Goal: Task Accomplishment & Management: Manage account settings

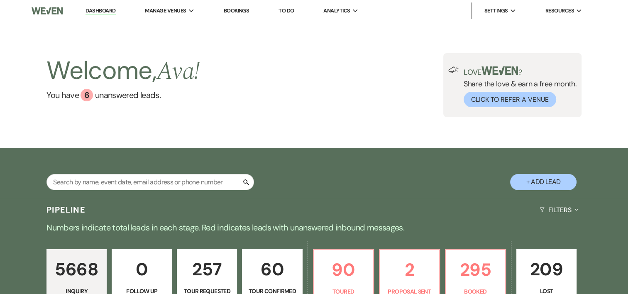
click at [230, 10] on link "Bookings" at bounding box center [236, 10] width 26 height 7
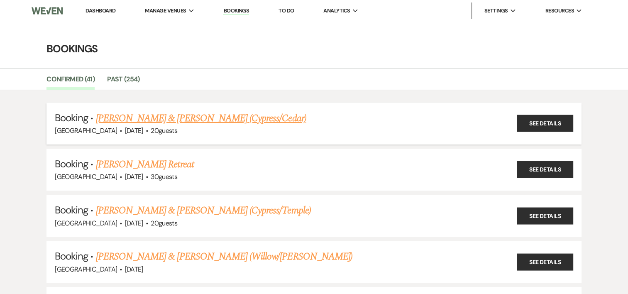
click at [159, 116] on link "[PERSON_NAME] & [PERSON_NAME] (Cypress/Cedar)" at bounding box center [201, 118] width 211 height 15
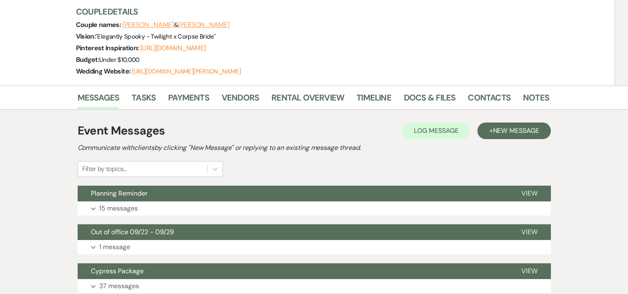
scroll to position [216, 0]
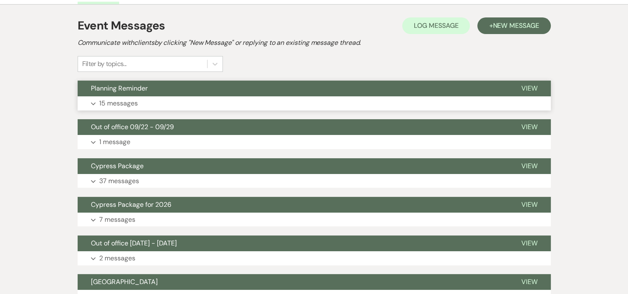
click at [119, 105] on p "15 messages" at bounding box center [118, 103] width 39 height 11
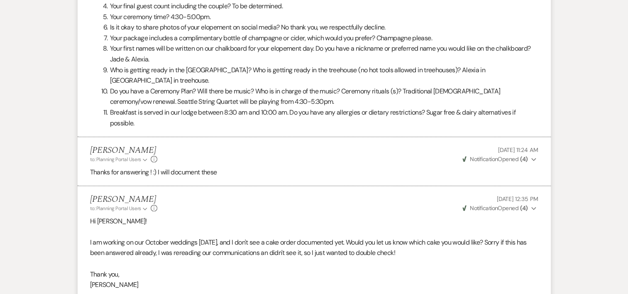
scroll to position [875, 0]
click at [164, 129] on li "Breakfast is served in our lodge between 8:30 am and 10:00 am. Do you have any …" at bounding box center [319, 118] width 439 height 21
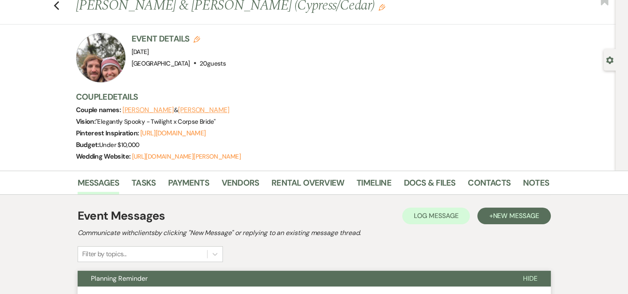
scroll to position [0, 0]
